Goal: Task Accomplishment & Management: Manage account settings

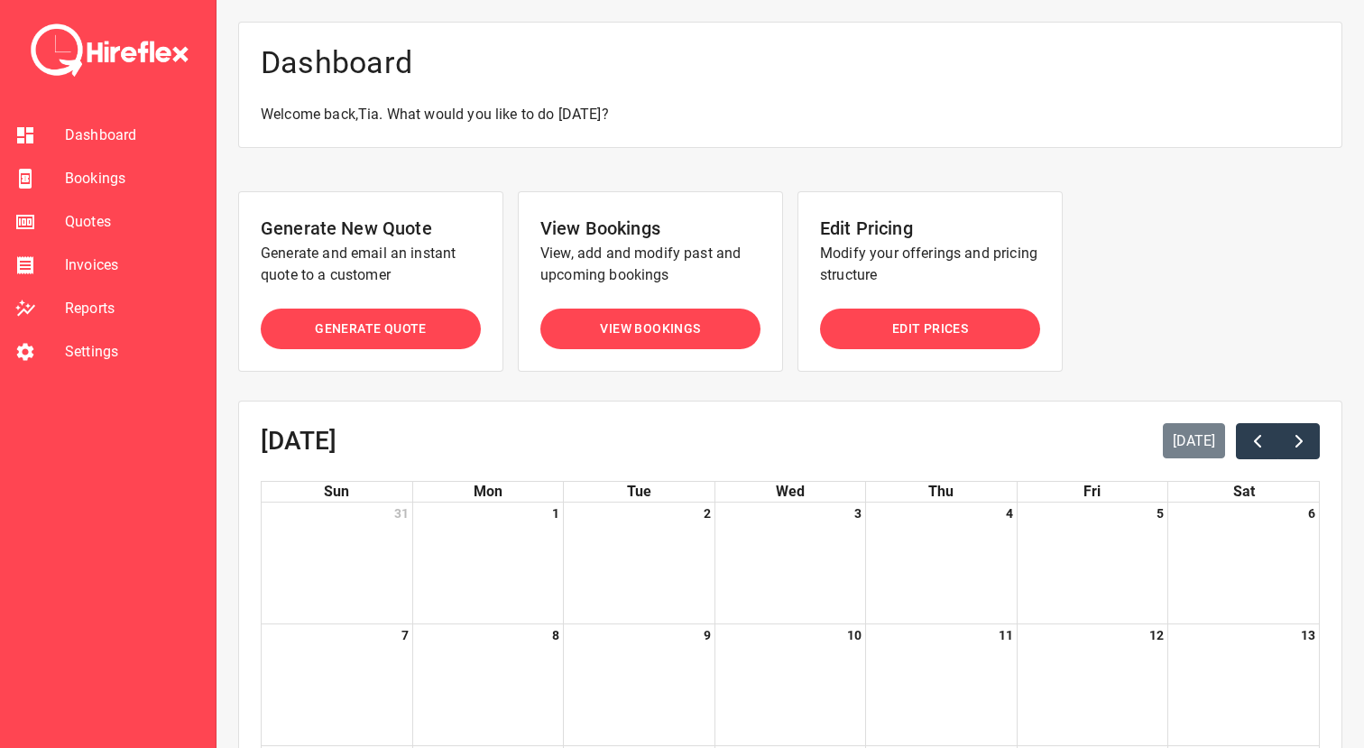
click at [85, 169] on span "Bookings" at bounding box center [133, 179] width 136 height 22
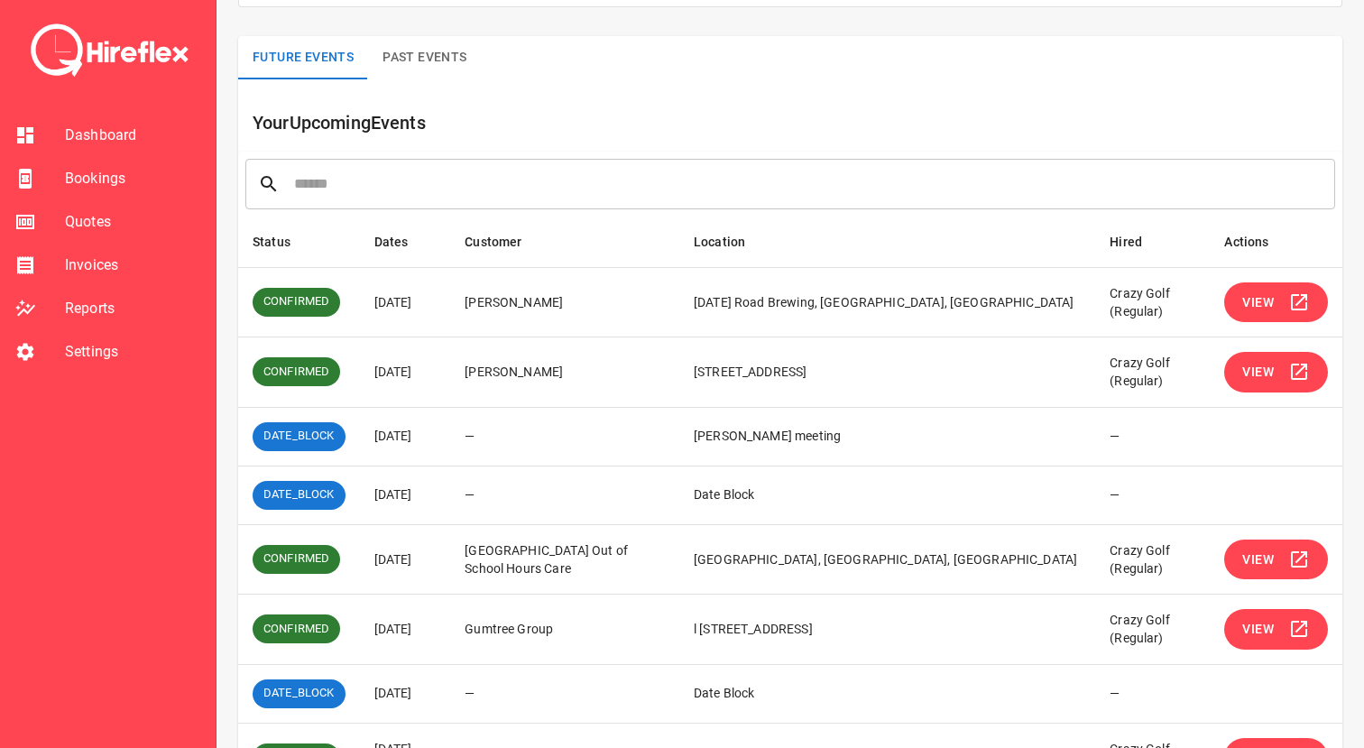
scroll to position [108, 0]
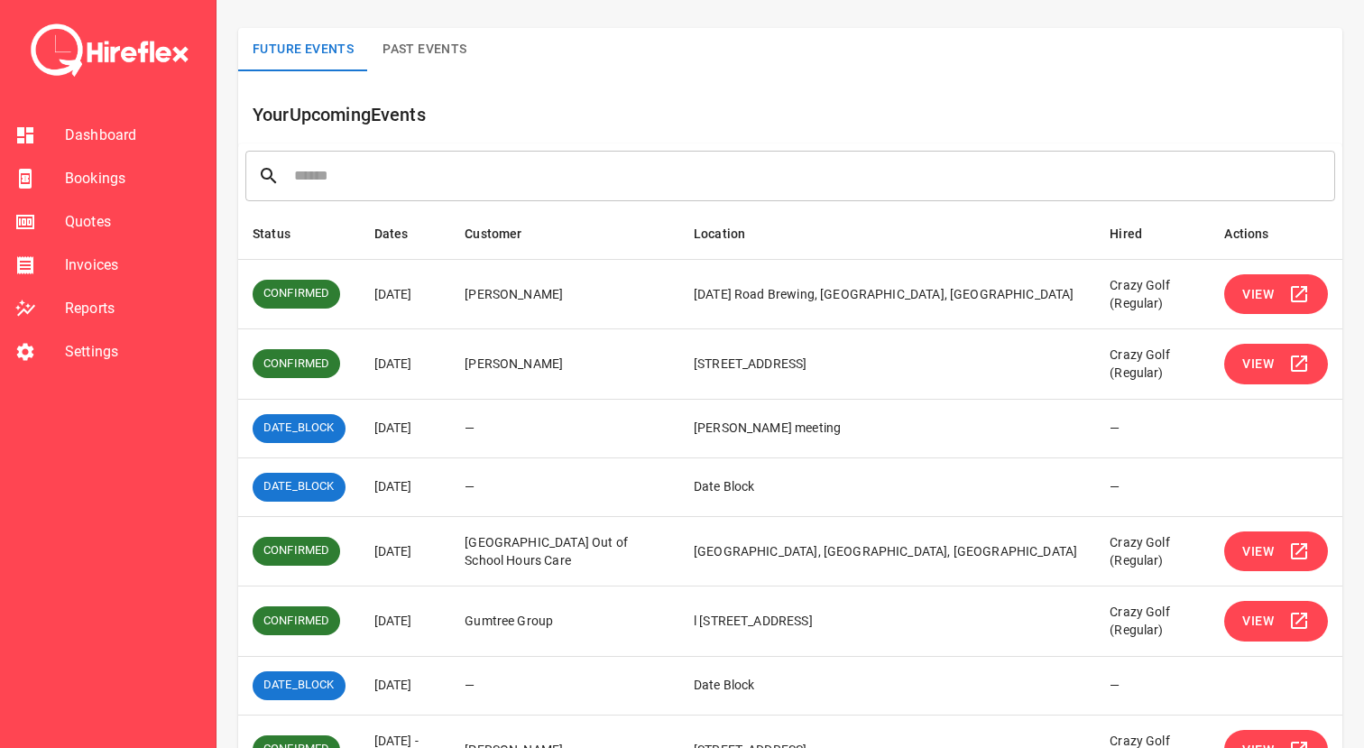
click at [1252, 373] on span "View" at bounding box center [1258, 364] width 32 height 23
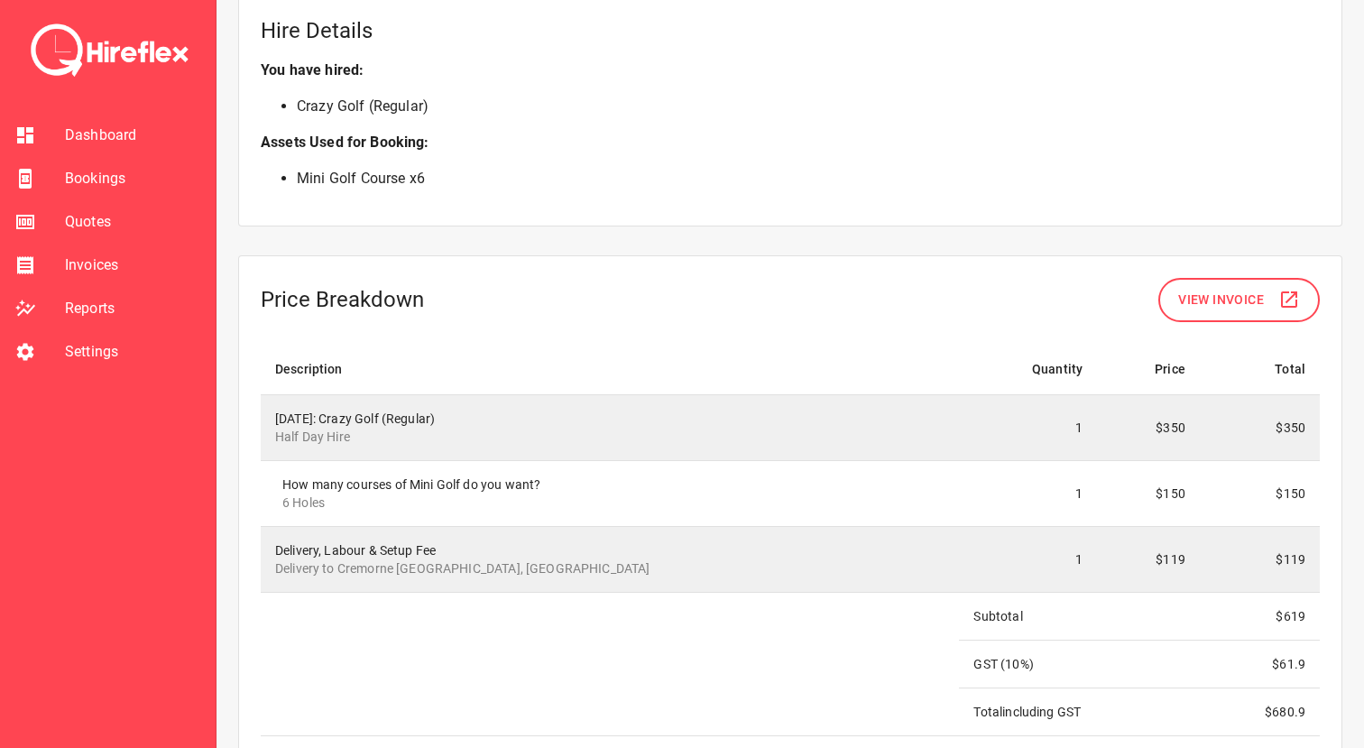
scroll to position [1465, 0]
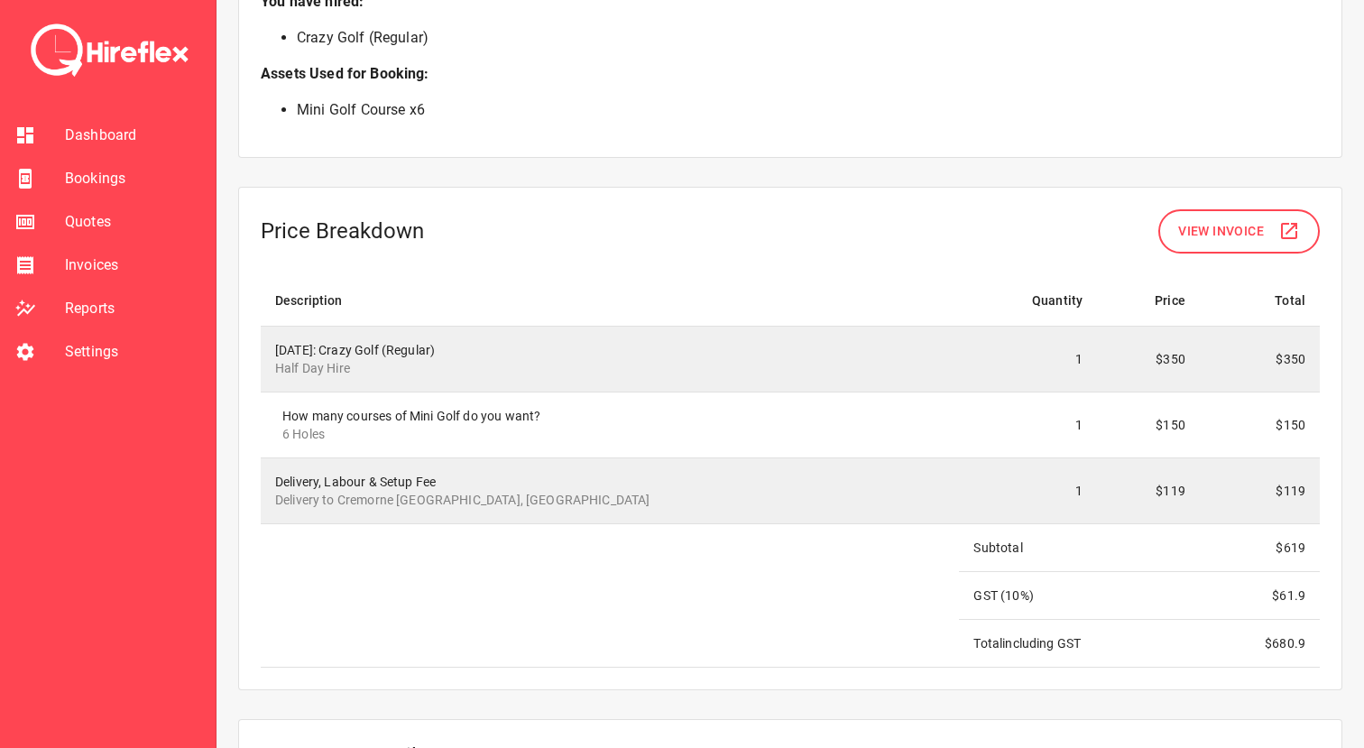
click at [102, 177] on span "Bookings" at bounding box center [133, 179] width 136 height 22
